Goal: Information Seeking & Learning: Learn about a topic

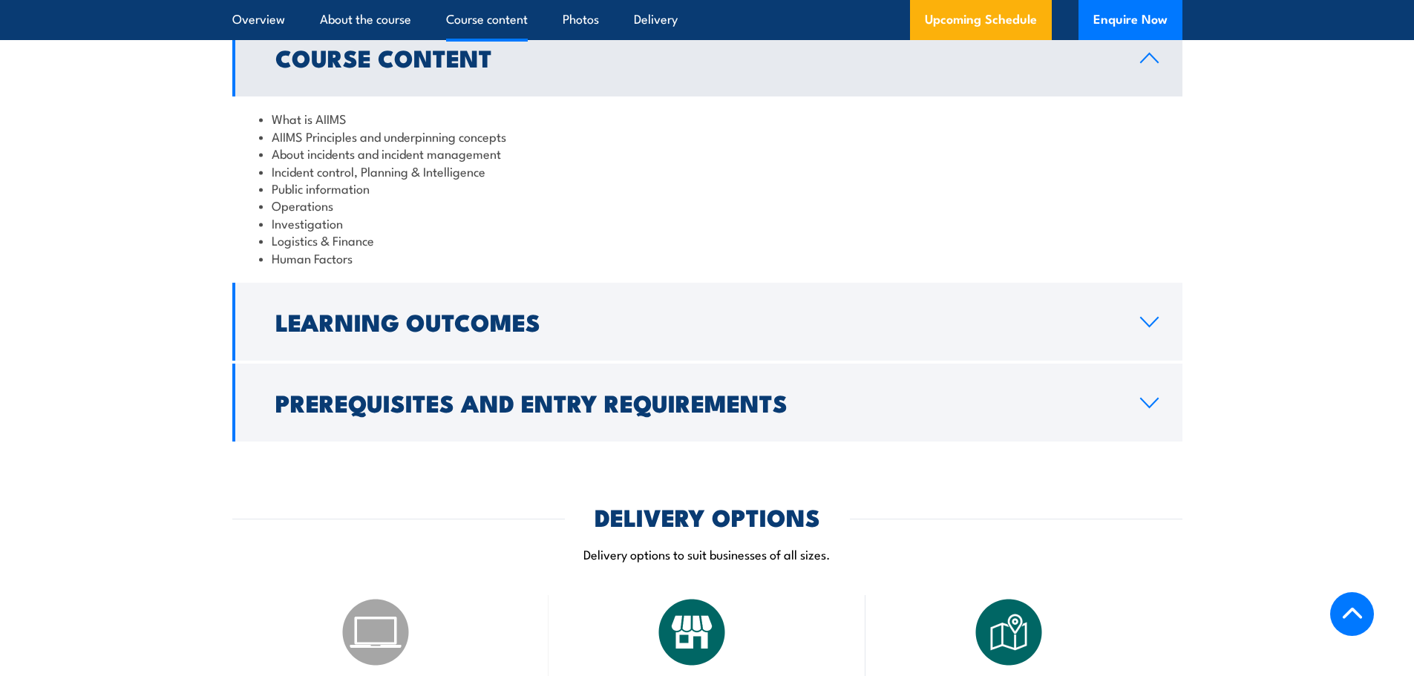
scroll to position [1484, 0]
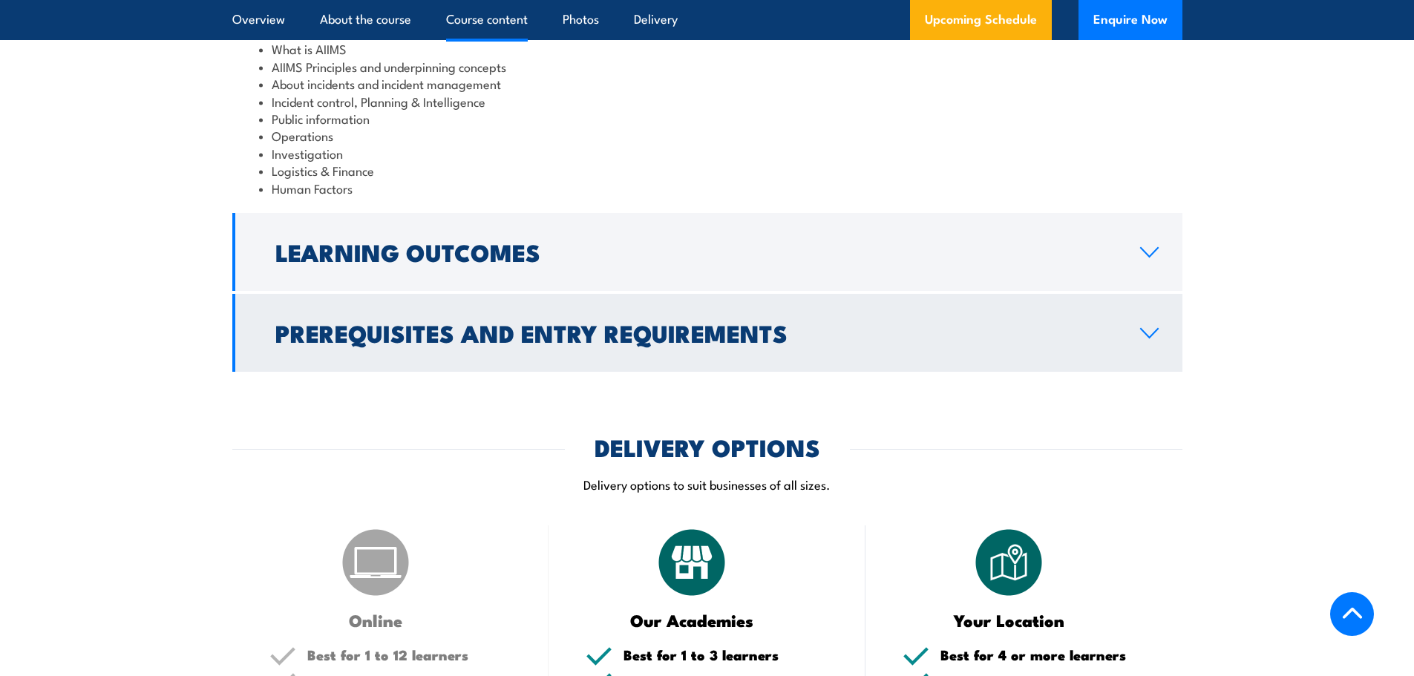
click at [376, 322] on h2 "Prerequisites and Entry Requirements" at bounding box center [695, 332] width 841 height 21
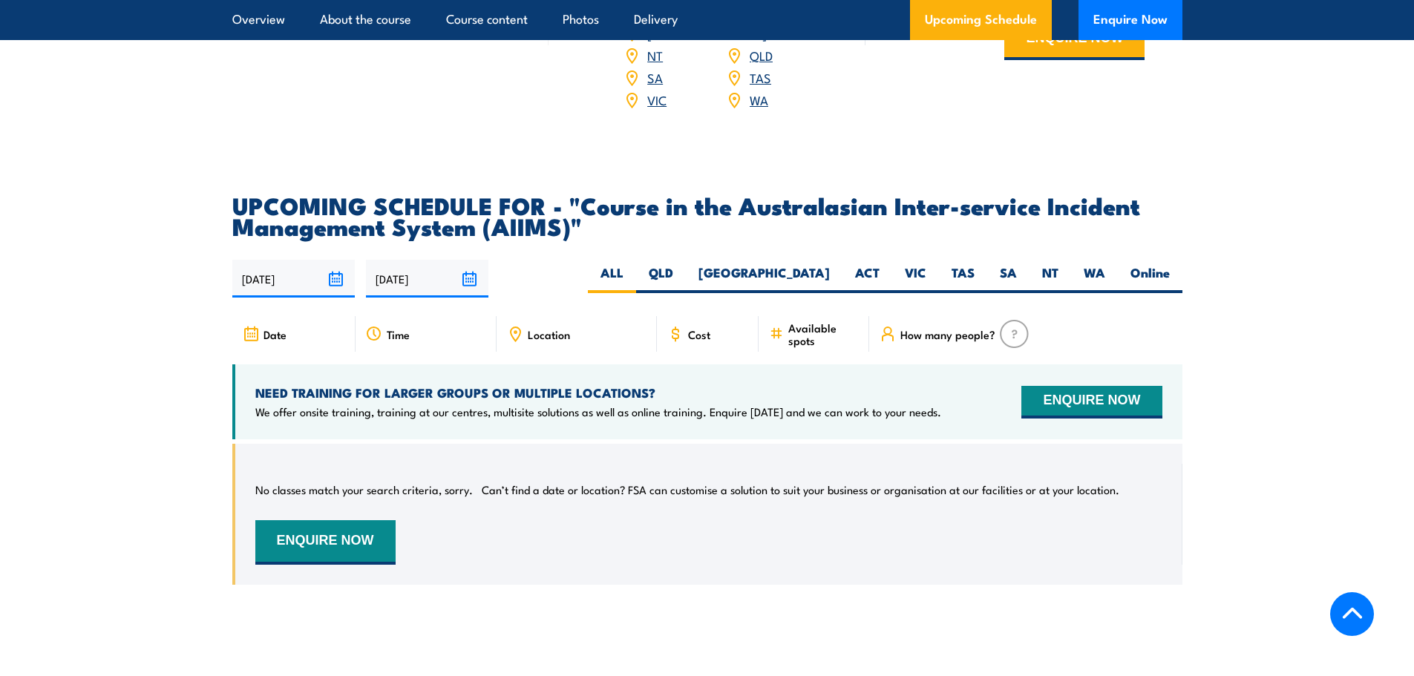
scroll to position [2523, 0]
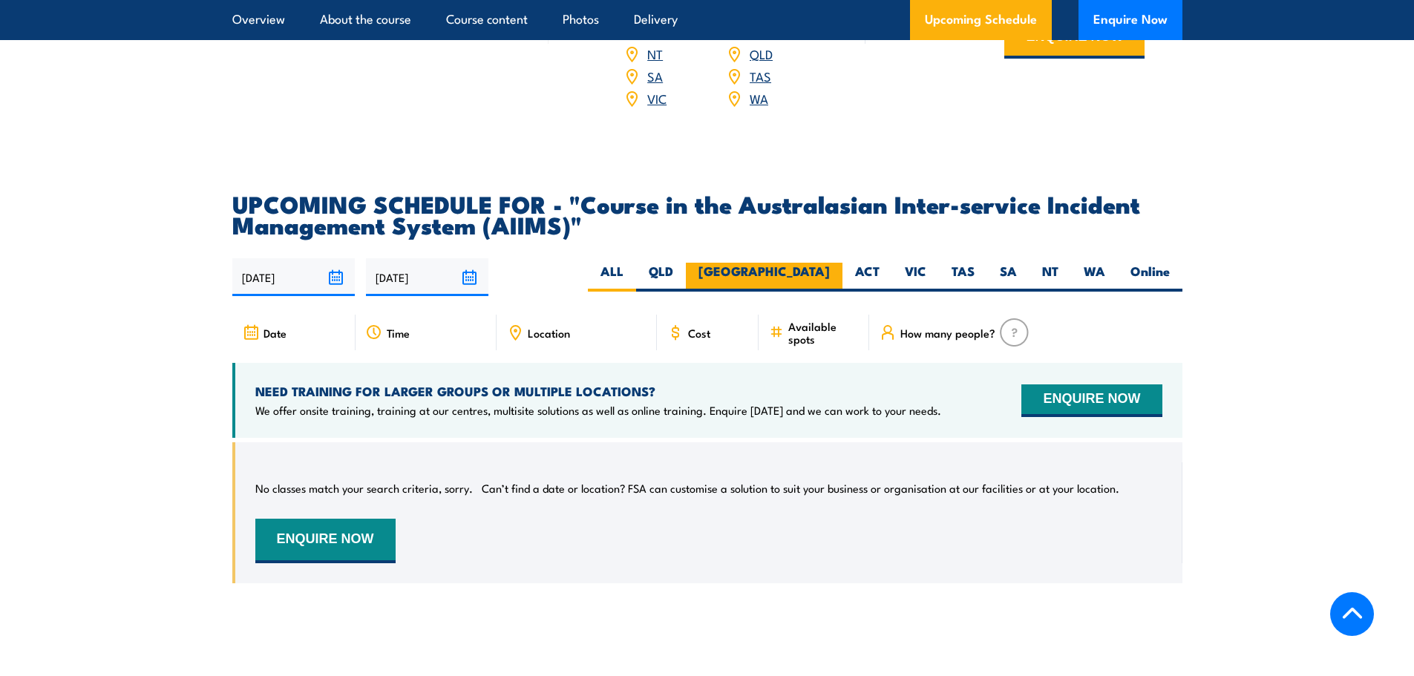
click at [819, 263] on label "[GEOGRAPHIC_DATA]" at bounding box center [764, 277] width 157 height 29
click at [830, 263] on input "[GEOGRAPHIC_DATA]" at bounding box center [835, 268] width 10 height 10
radio input "true"
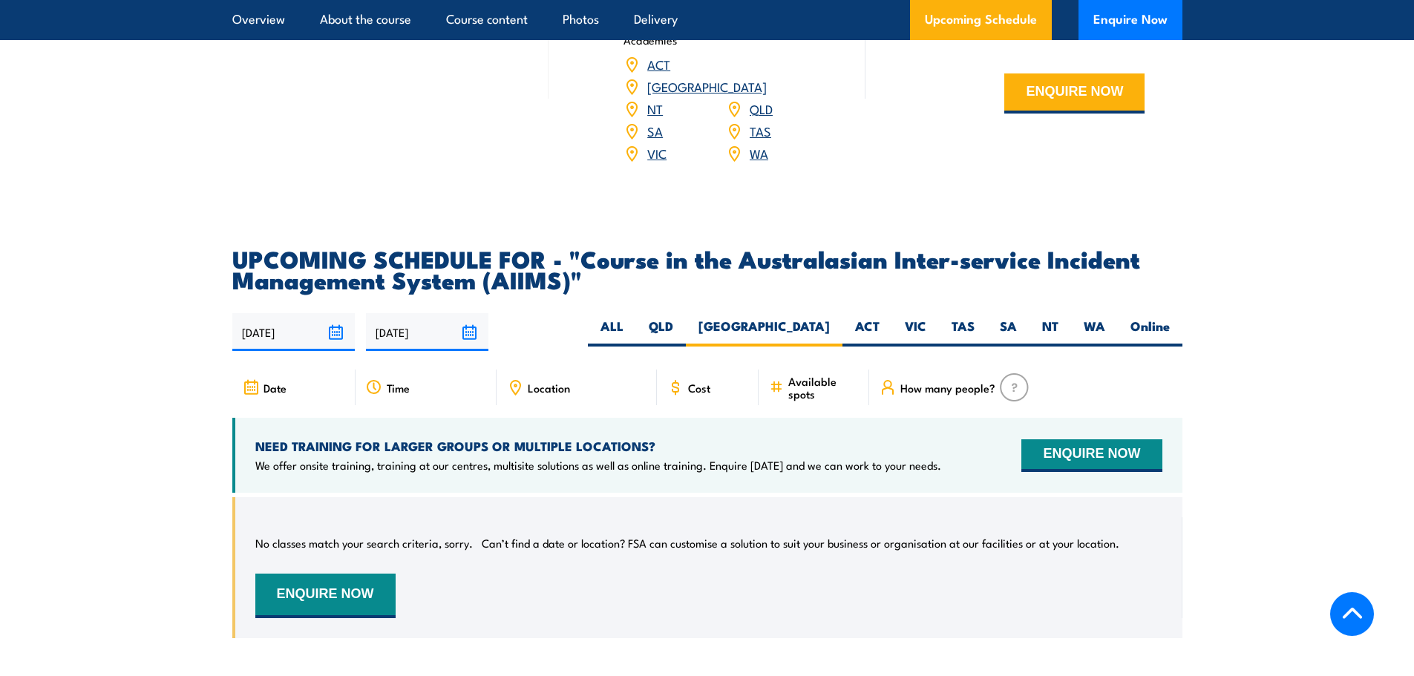
scroll to position [2252, 0]
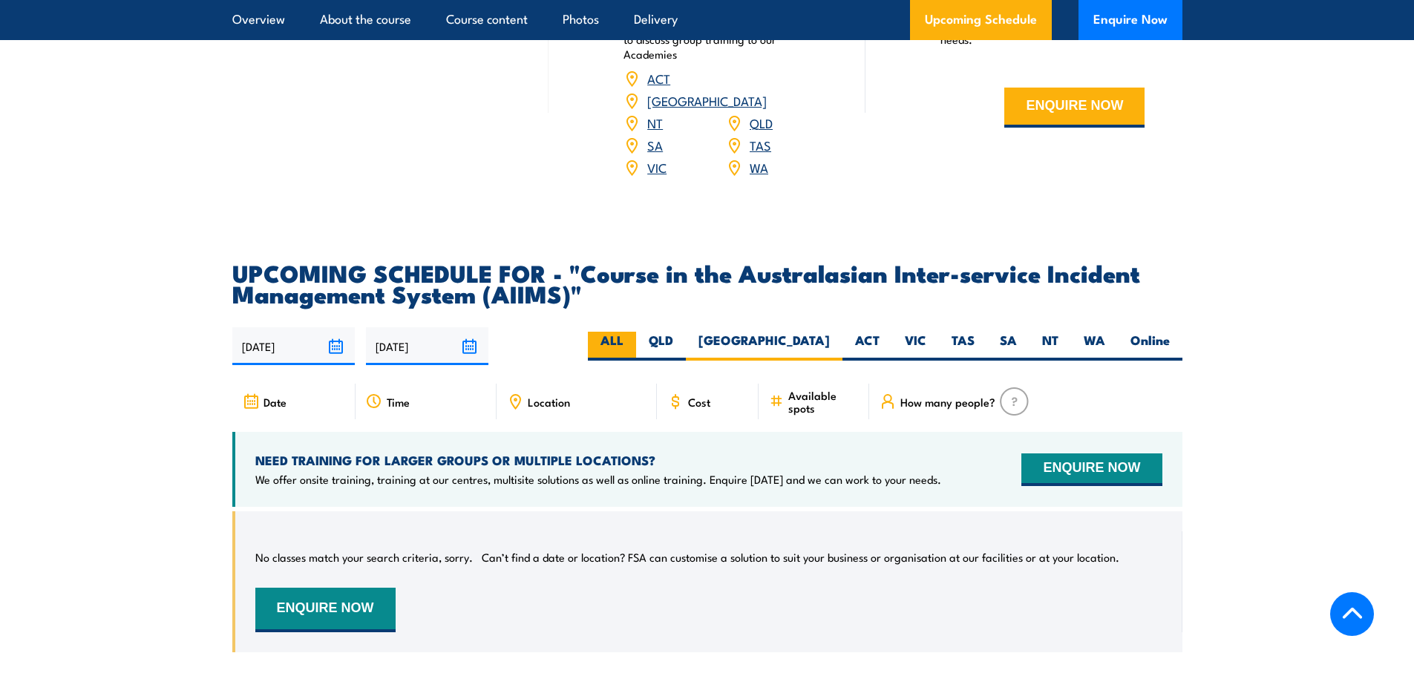
click at [636, 332] on label "ALL" at bounding box center [612, 346] width 48 height 29
click at [633, 332] on input "ALL" at bounding box center [628, 337] width 10 height 10
radio input "true"
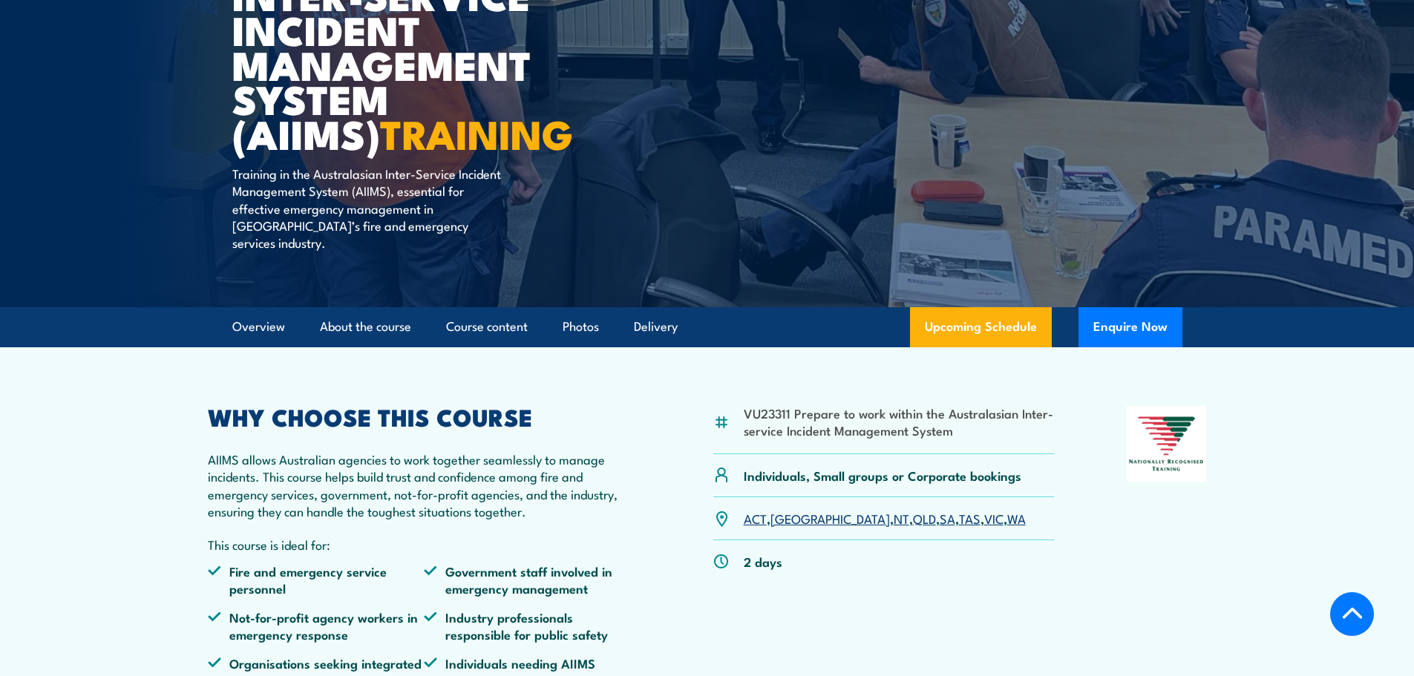
scroll to position [249, 0]
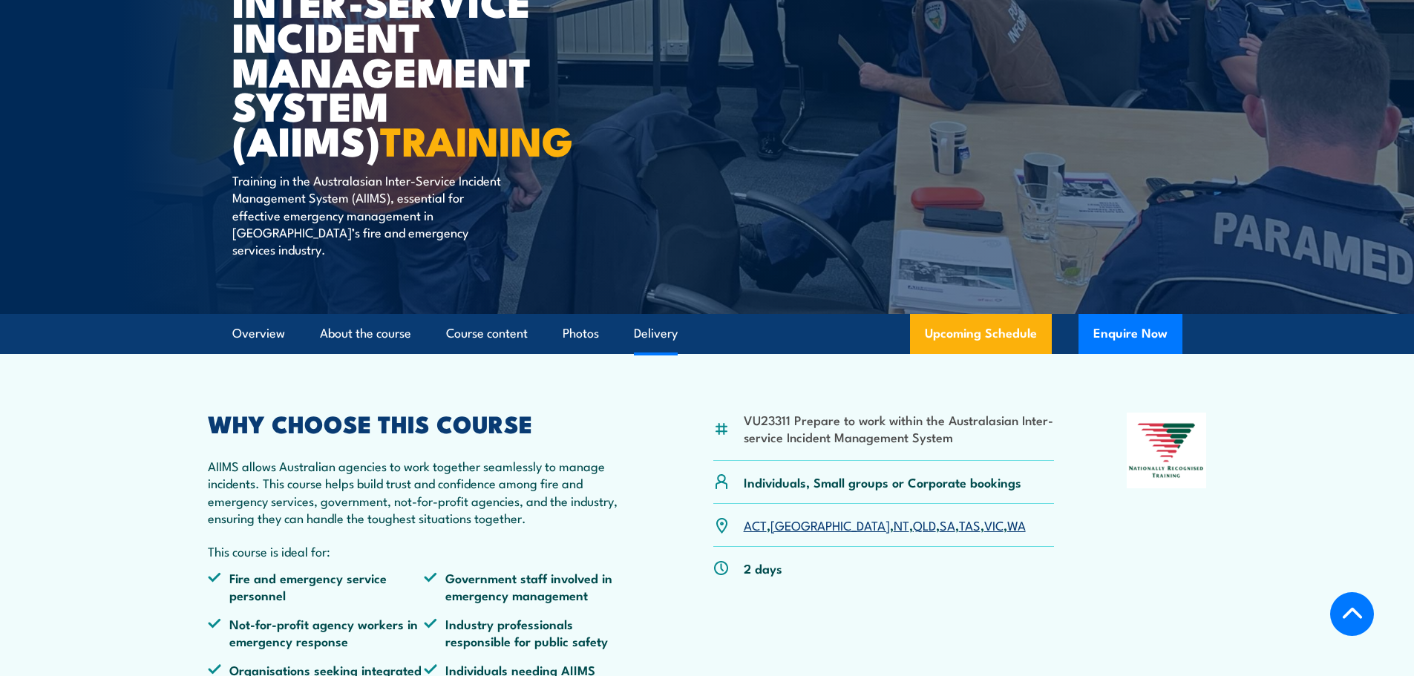
click at [659, 316] on link "Delivery" at bounding box center [656, 333] width 44 height 39
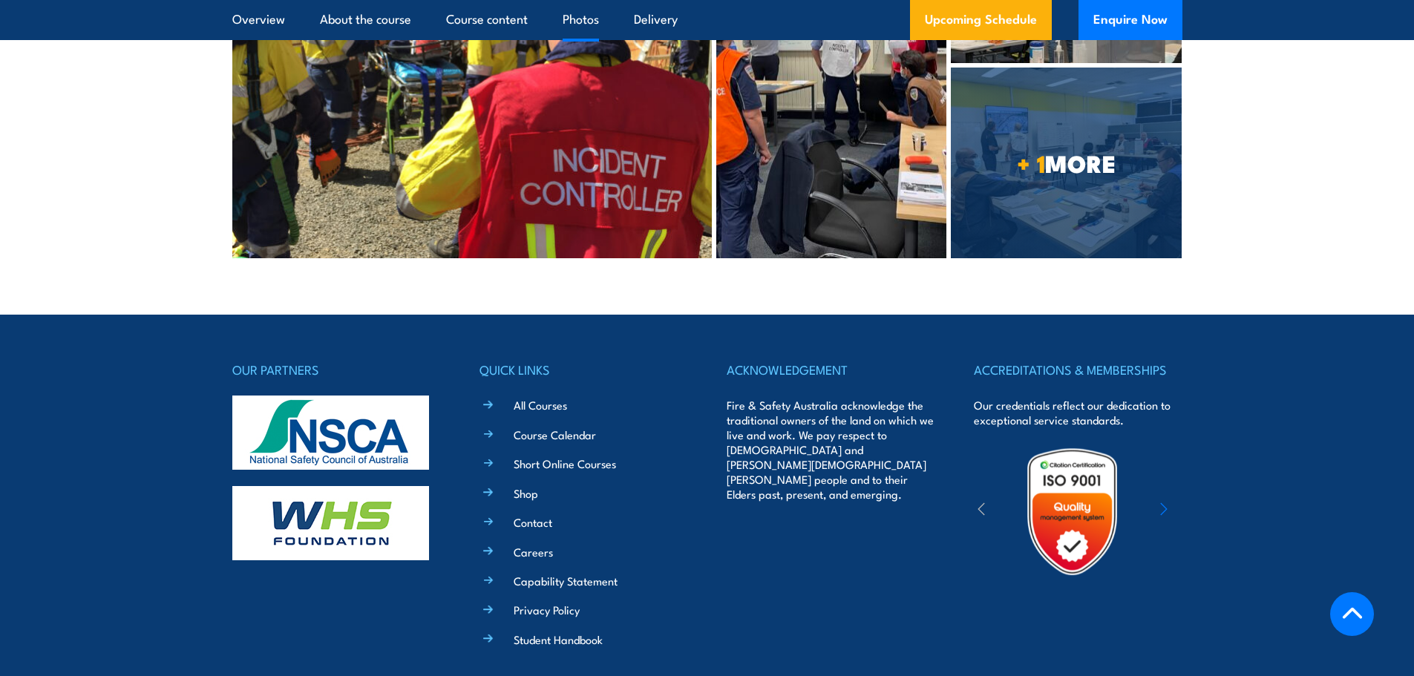
scroll to position [3805, 0]
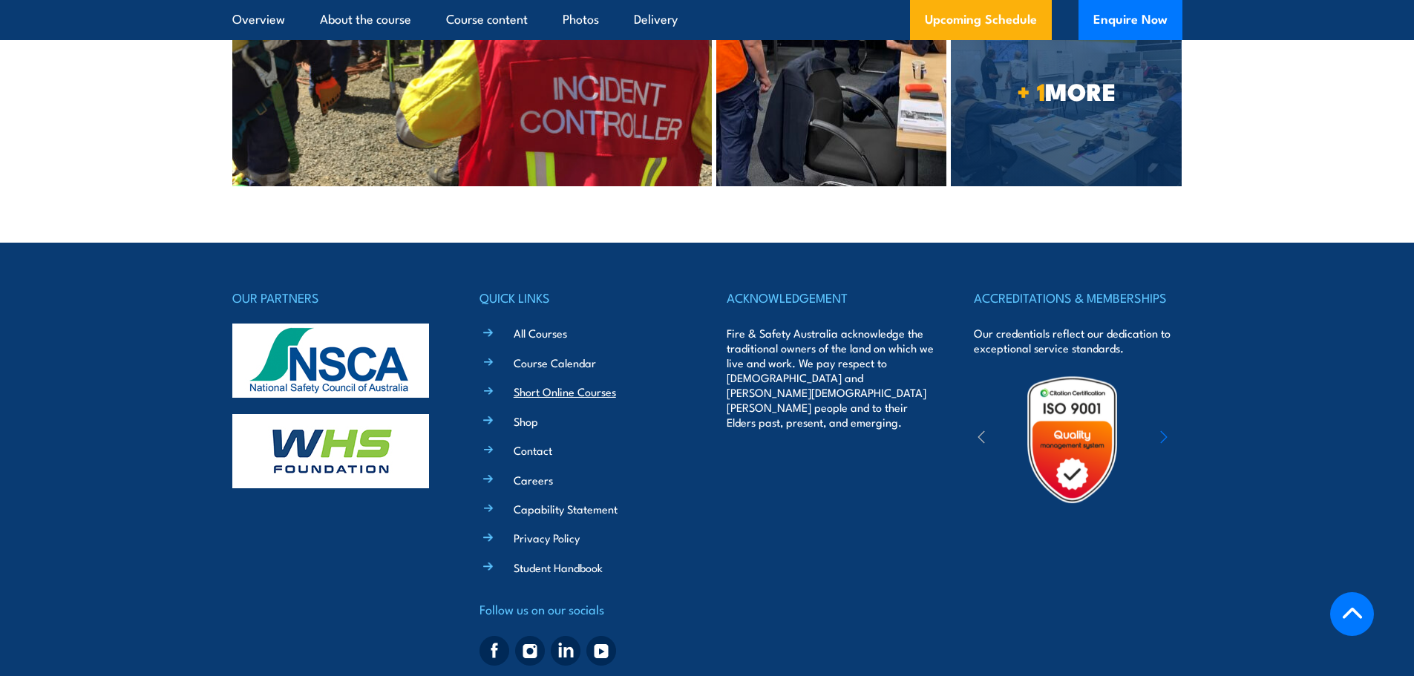
click at [561, 384] on link "Short Online Courses" at bounding box center [565, 392] width 102 height 16
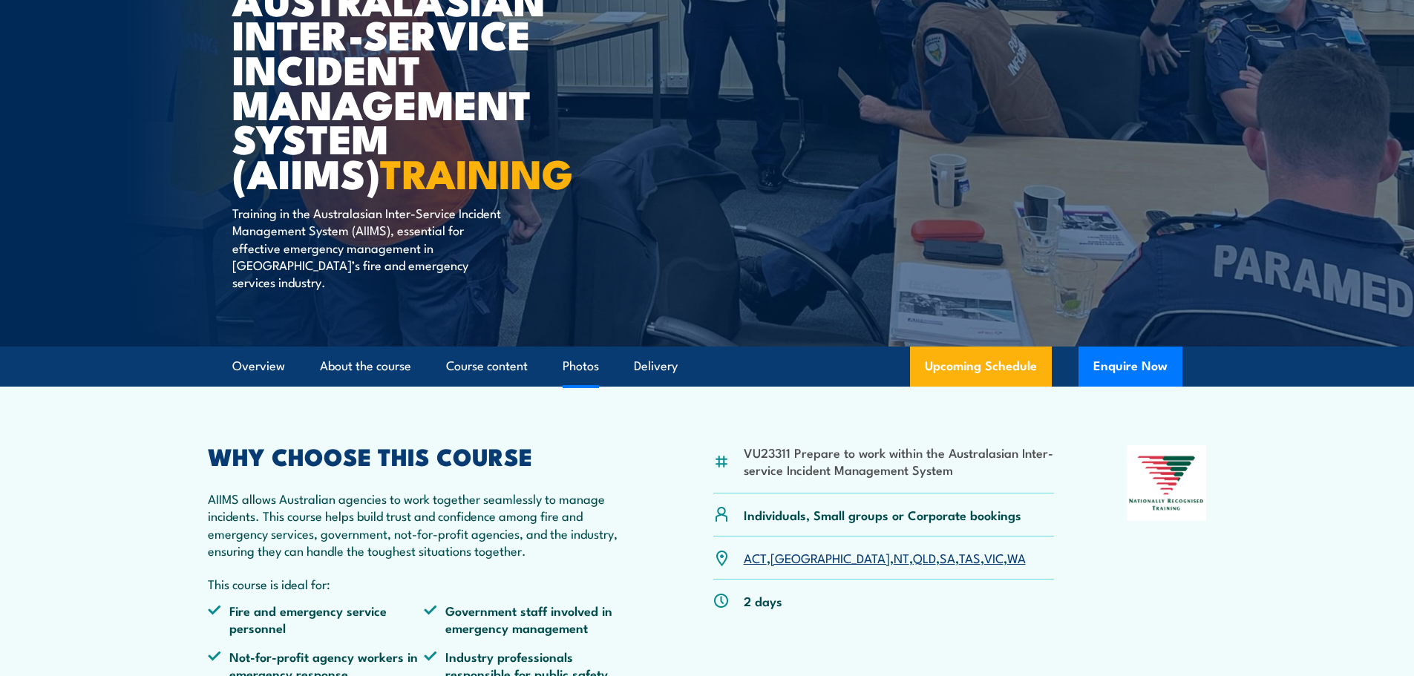
scroll to position [243, 0]
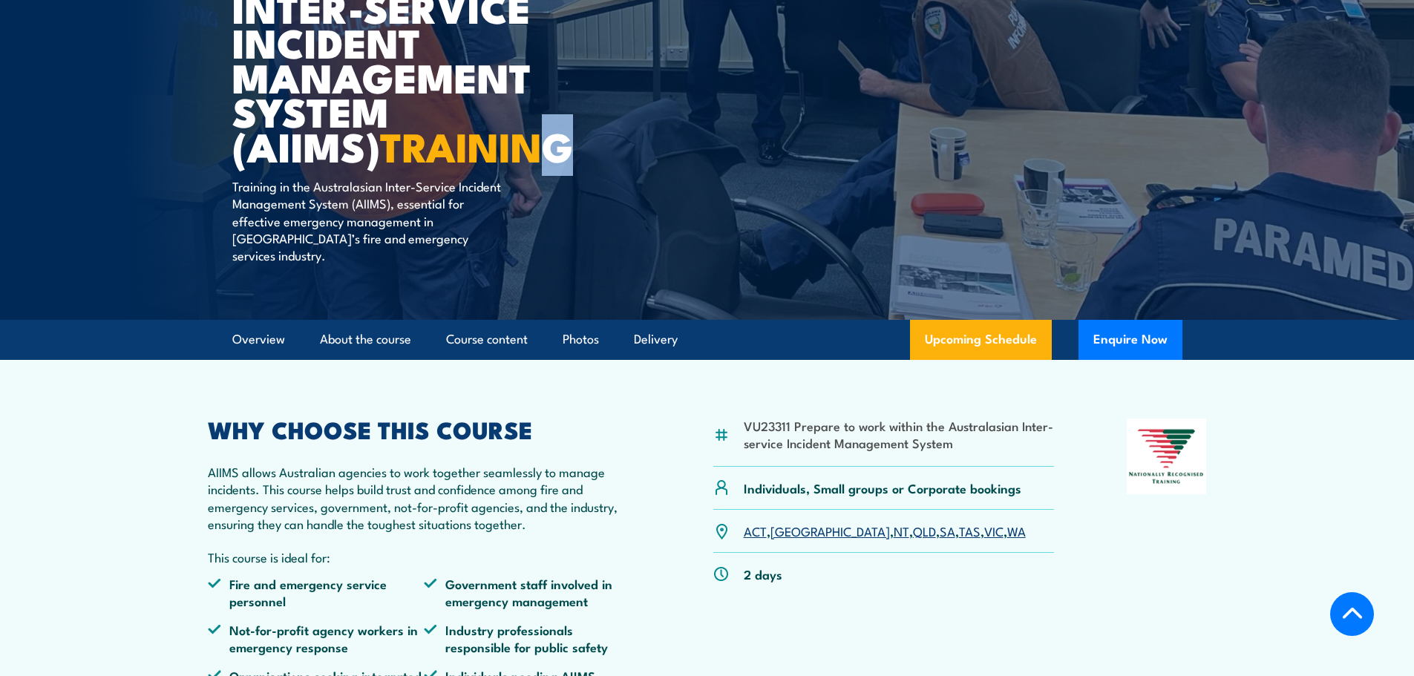
drag, startPoint x: 403, startPoint y: 120, endPoint x: 432, endPoint y: 152, distance: 43.1
click at [432, 152] on h1 "Course in the Australasian Inter-service Incident Management System (AIIMS) TRA…" at bounding box center [415, 42] width 367 height 243
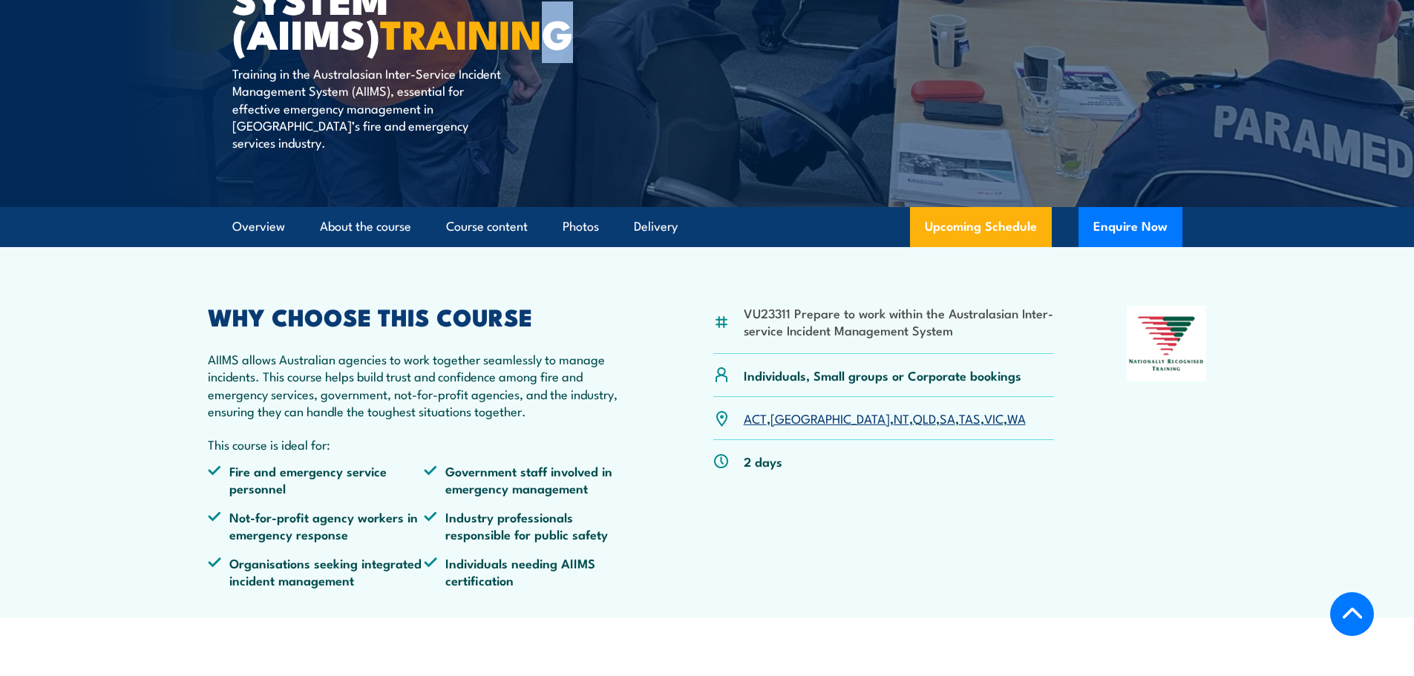
scroll to position [391, 0]
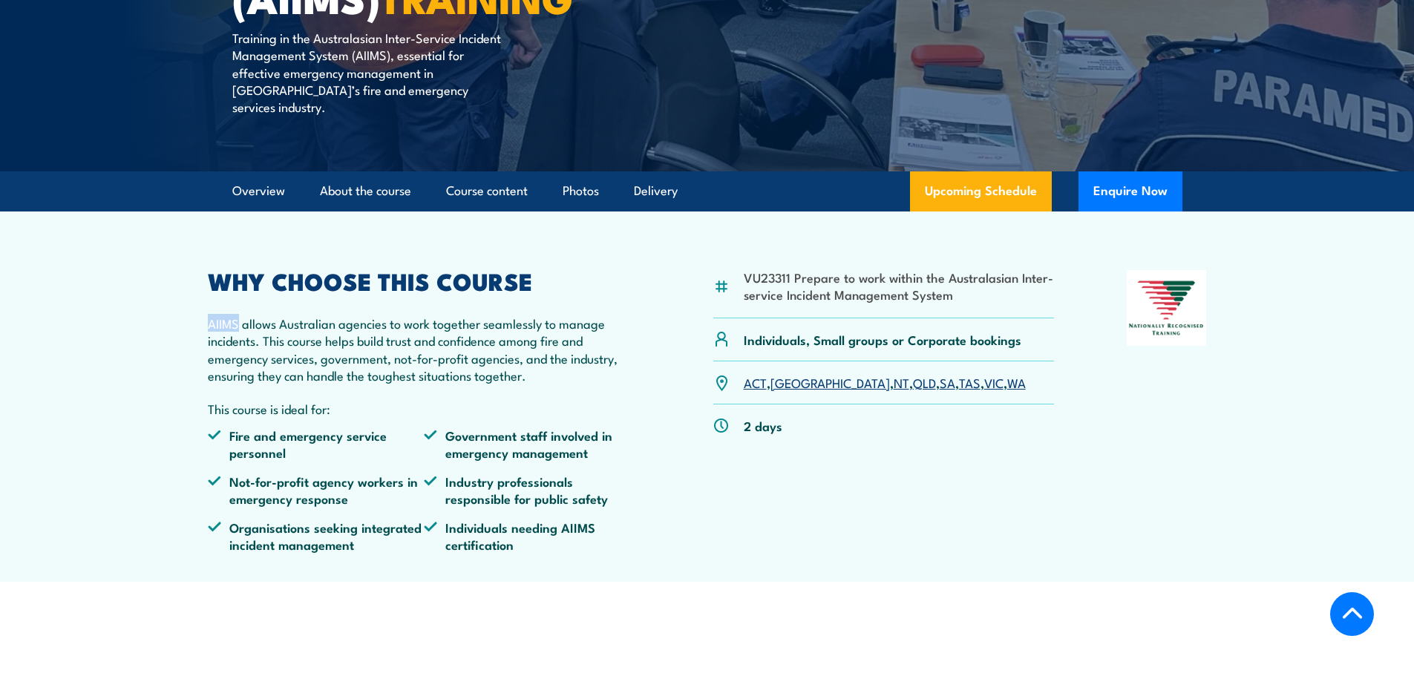
drag, startPoint x: 209, startPoint y: 309, endPoint x: 237, endPoint y: 304, distance: 28.7
click at [237, 315] on p "AIIMS allows Australian agencies to work together seamlessly to manage incident…" at bounding box center [424, 350] width 433 height 70
copy p "AIIMS"
